Goal: Information Seeking & Learning: Learn about a topic

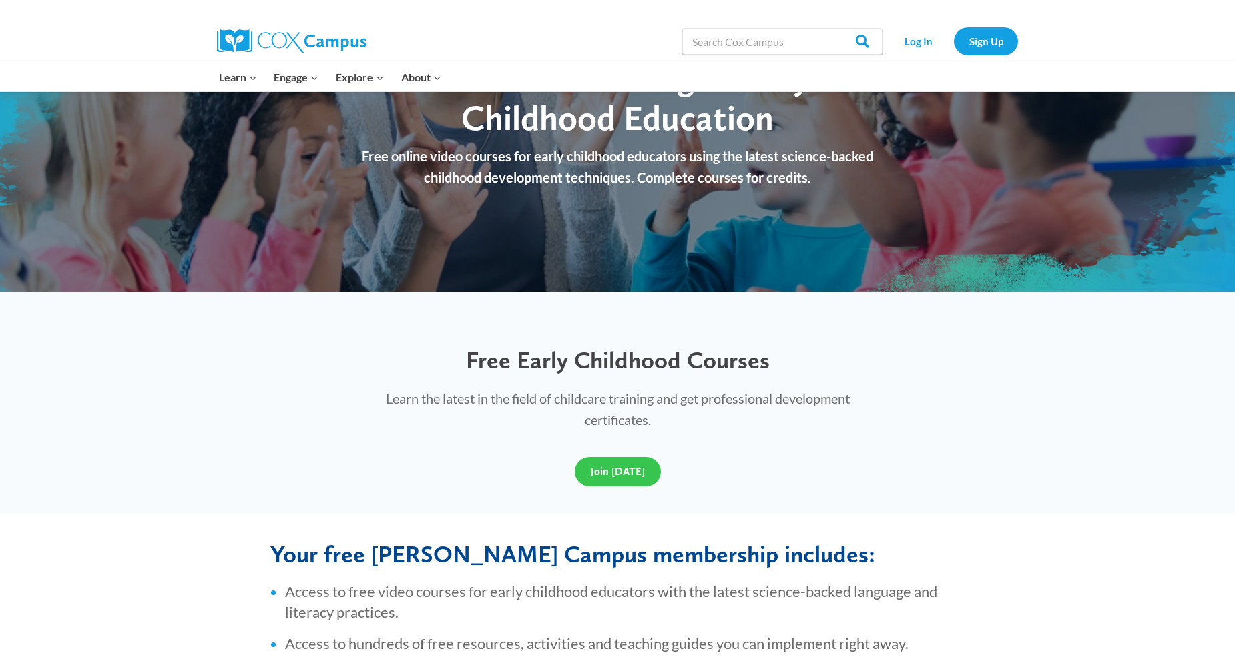
click at [616, 466] on span "Join Today" at bounding box center [618, 471] width 54 height 13
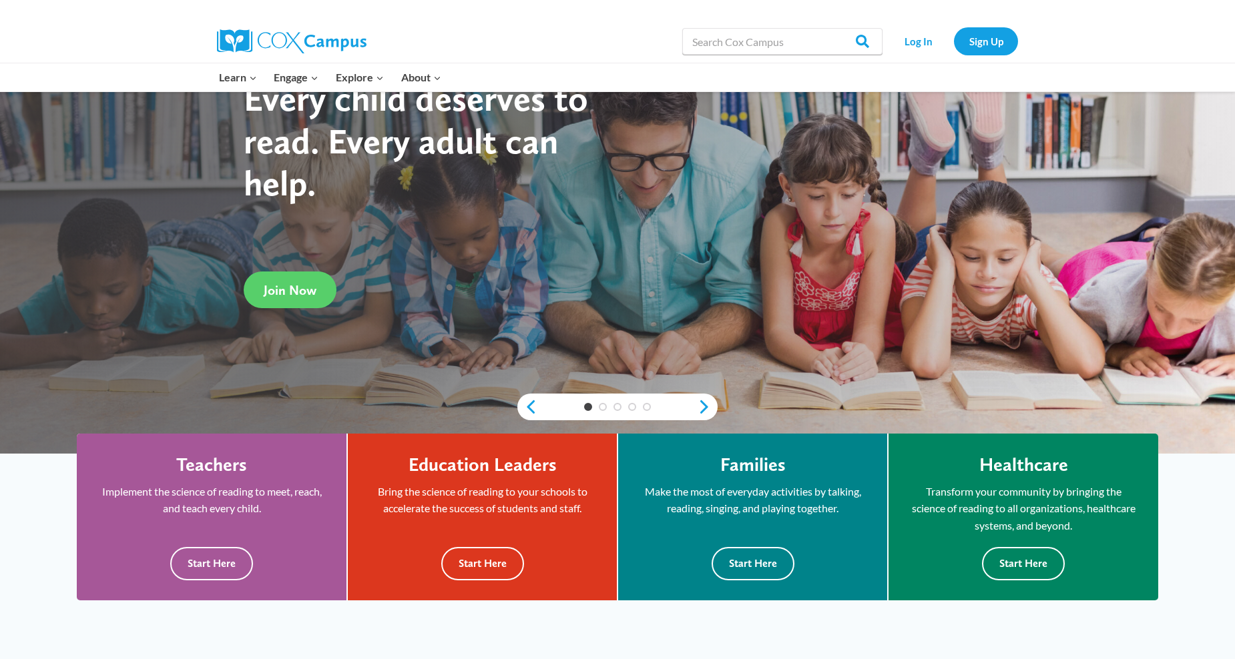
scroll to position [133, 0]
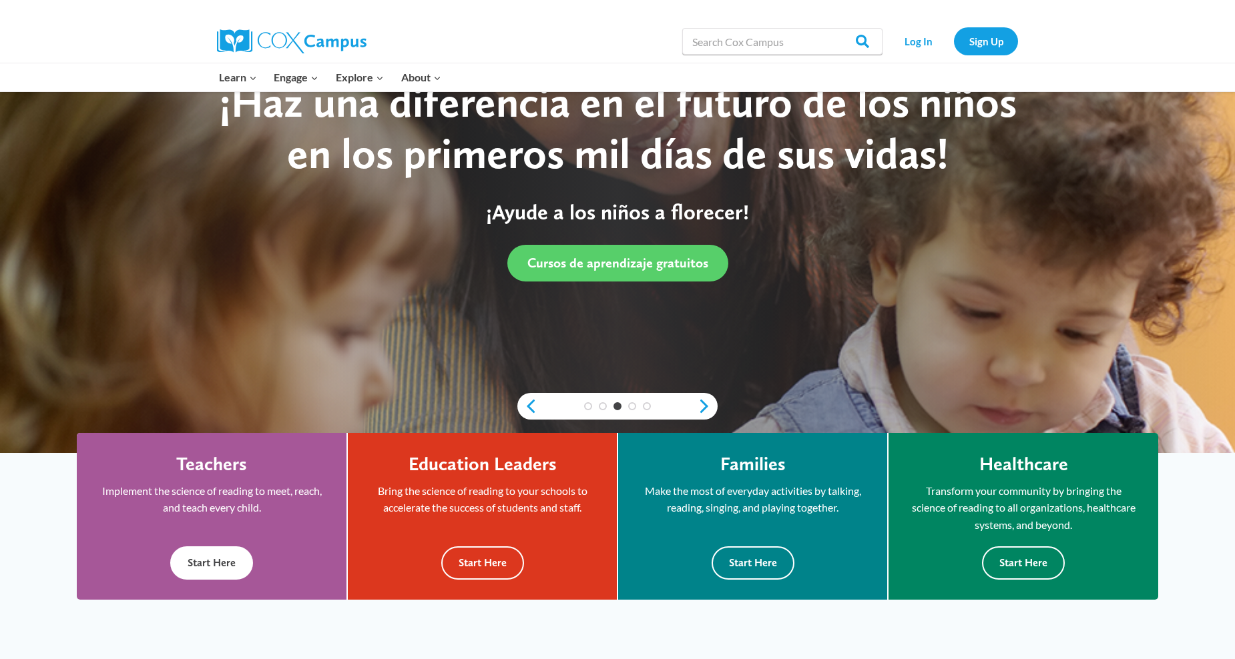
click at [199, 563] on button "Start Here" at bounding box center [211, 563] width 83 height 33
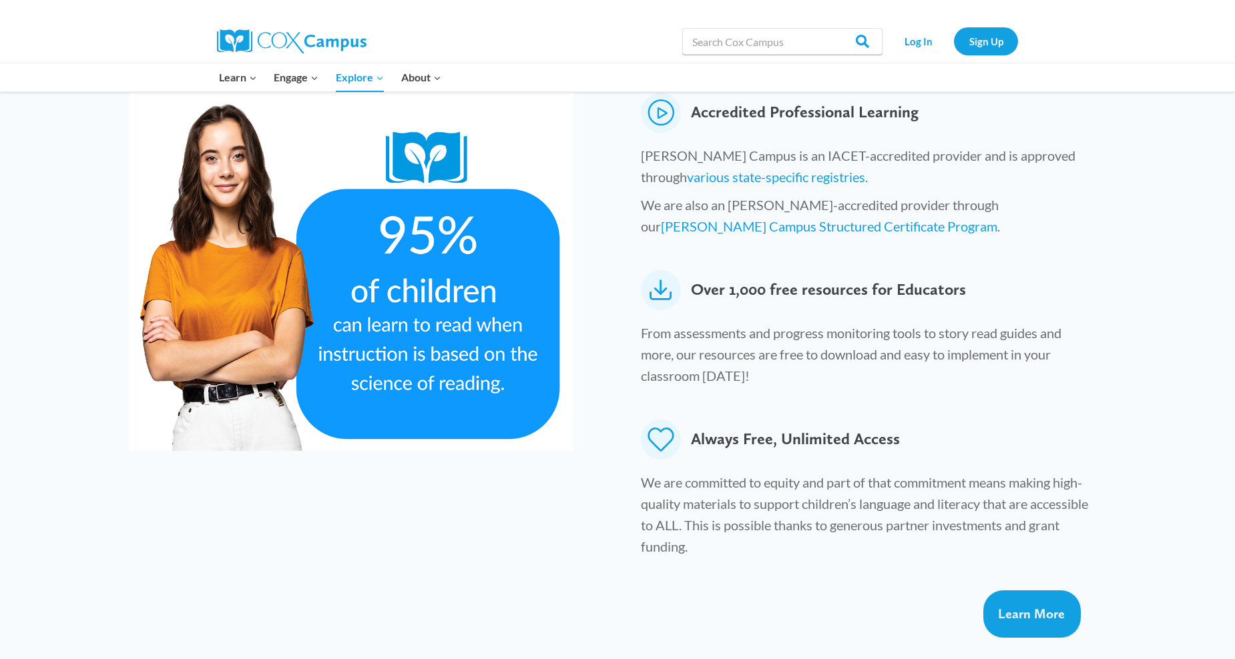
scroll to position [667, 0]
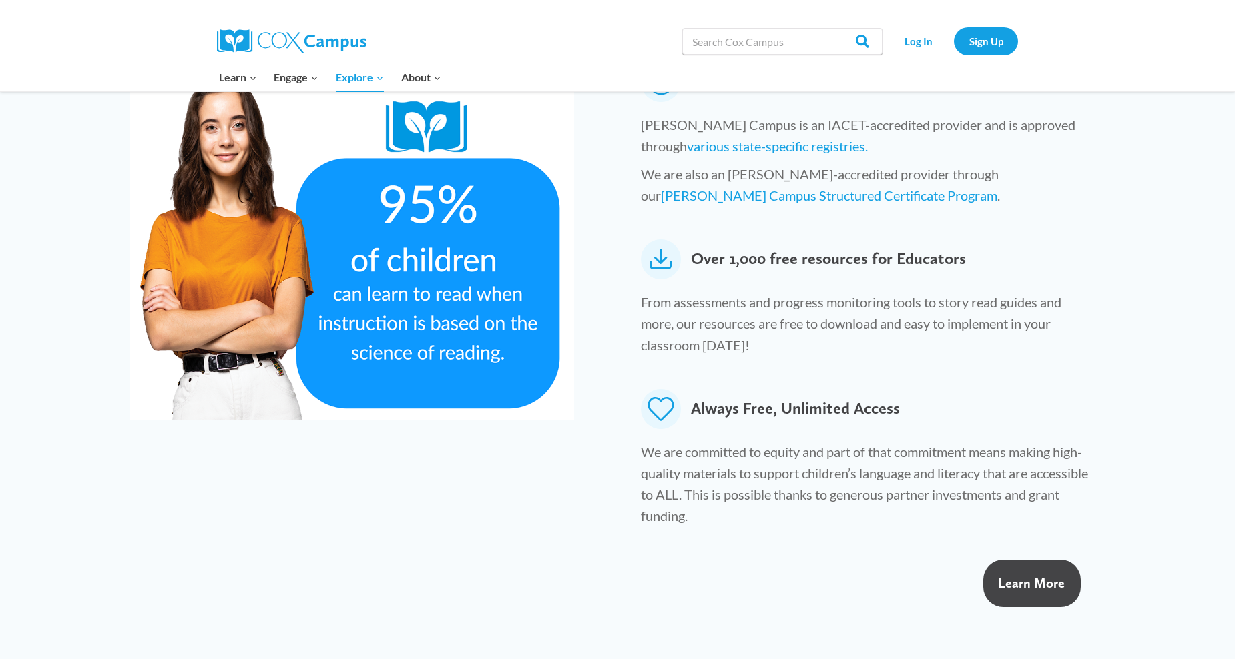
click at [1037, 575] on span "Learn More" at bounding box center [1031, 583] width 67 height 16
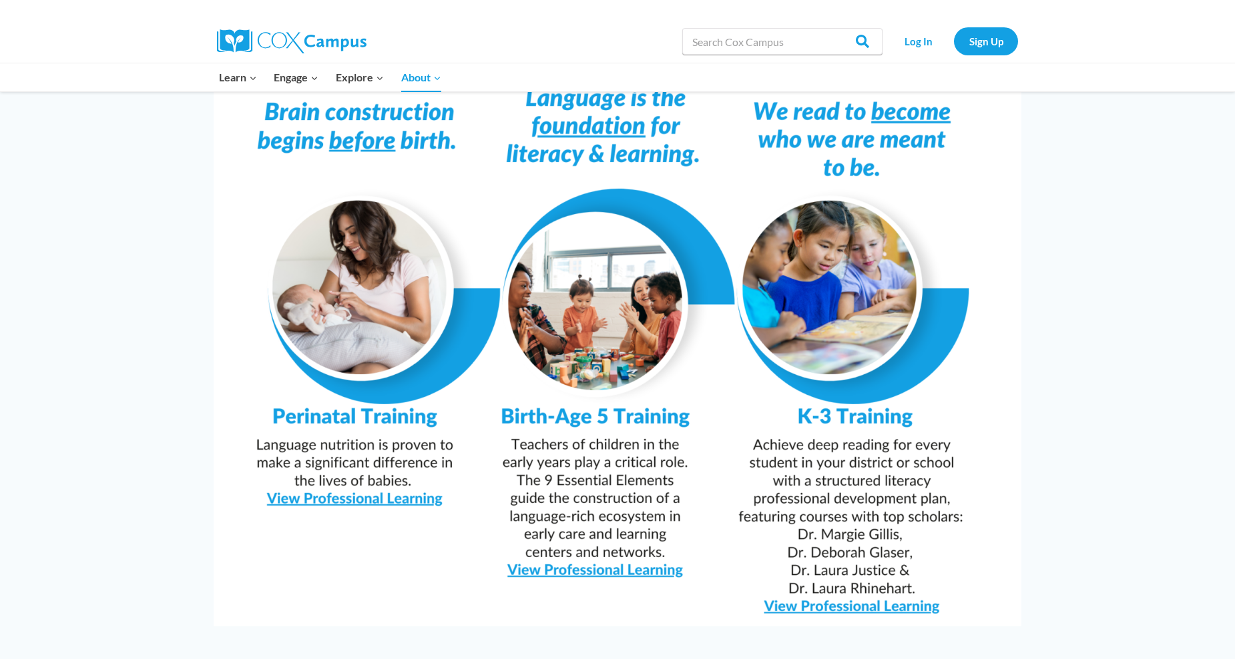
scroll to position [1135, 0]
click at [583, 534] on img at bounding box center [618, 340] width 808 height 571
